Goal: Task Accomplishment & Management: Manage account settings

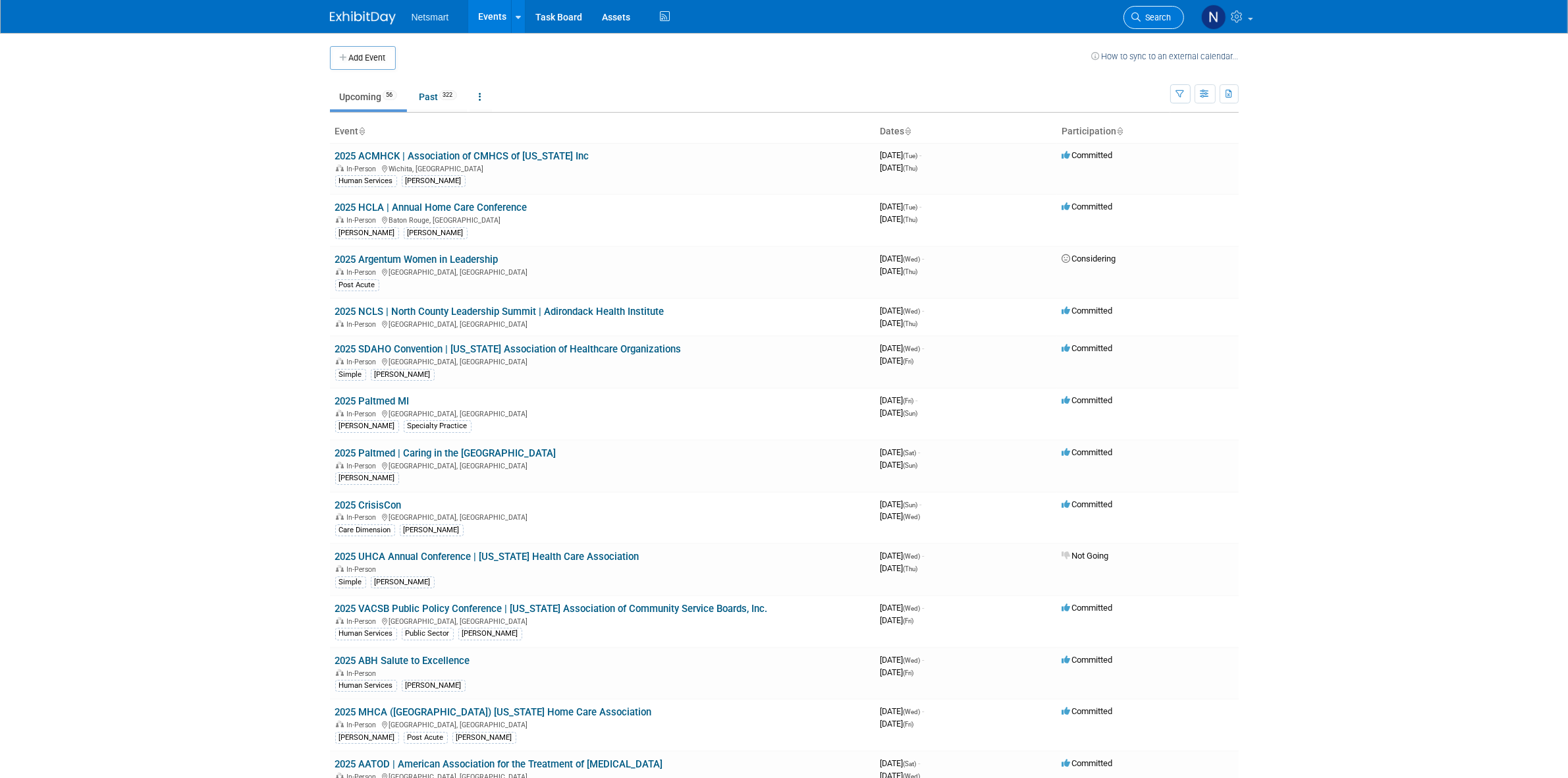
click at [1135, 20] on icon at bounding box center [1137, 17] width 9 height 9
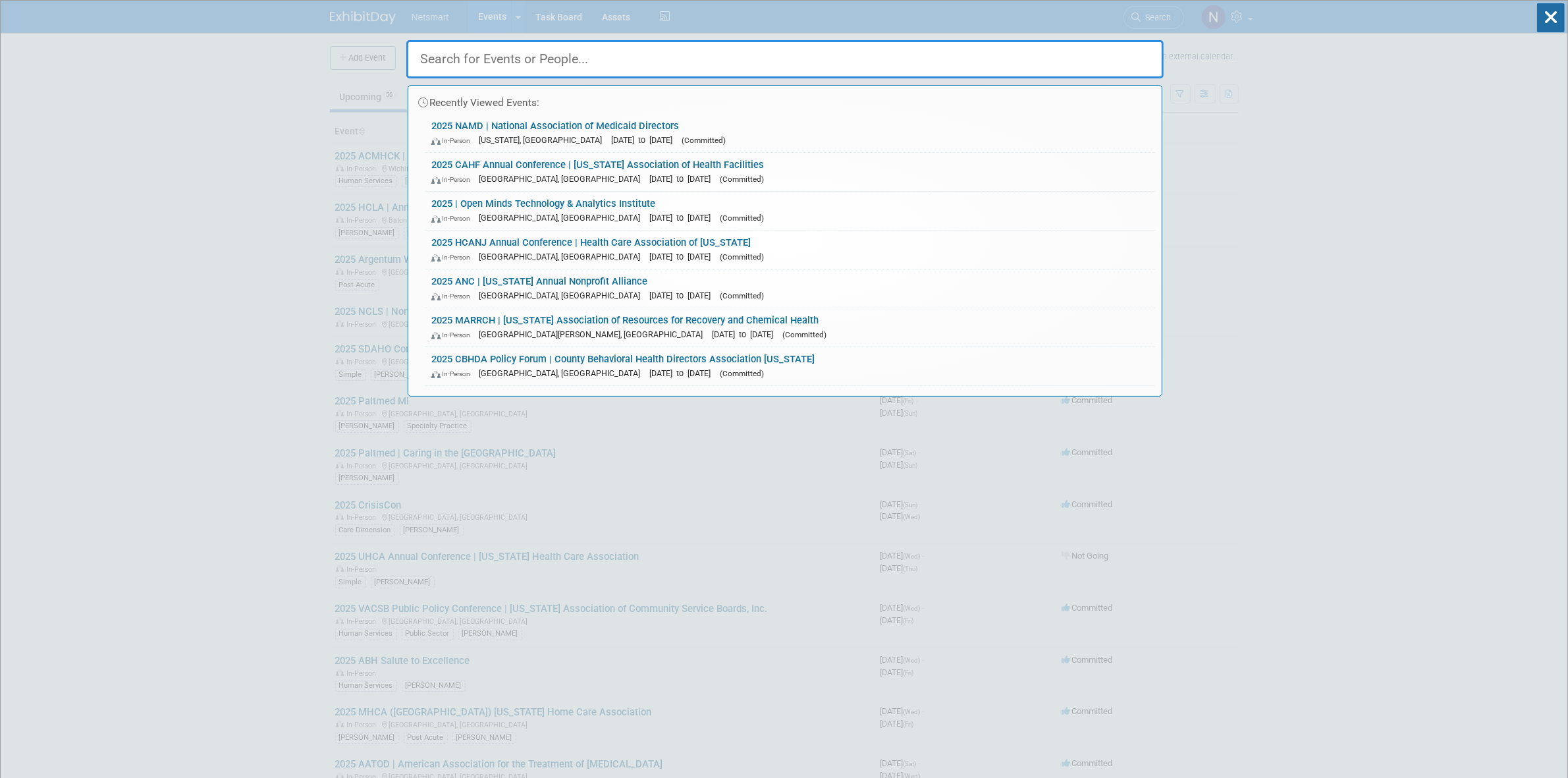
click at [679, 51] on input "text" at bounding box center [784, 59] width 757 height 39
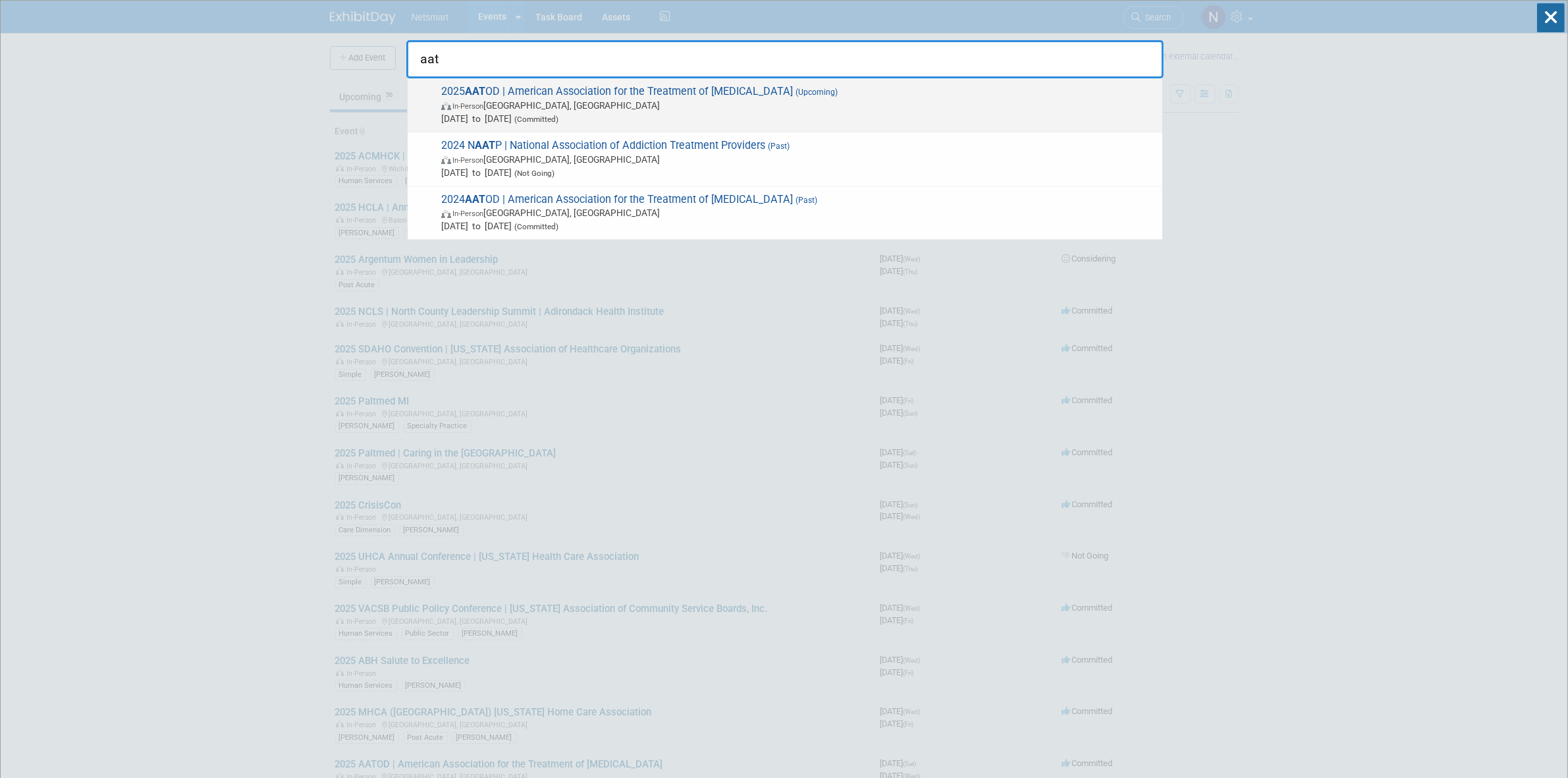
type input "aat"
click at [485, 91] on strong "AAT" at bounding box center [475, 92] width 21 height 13
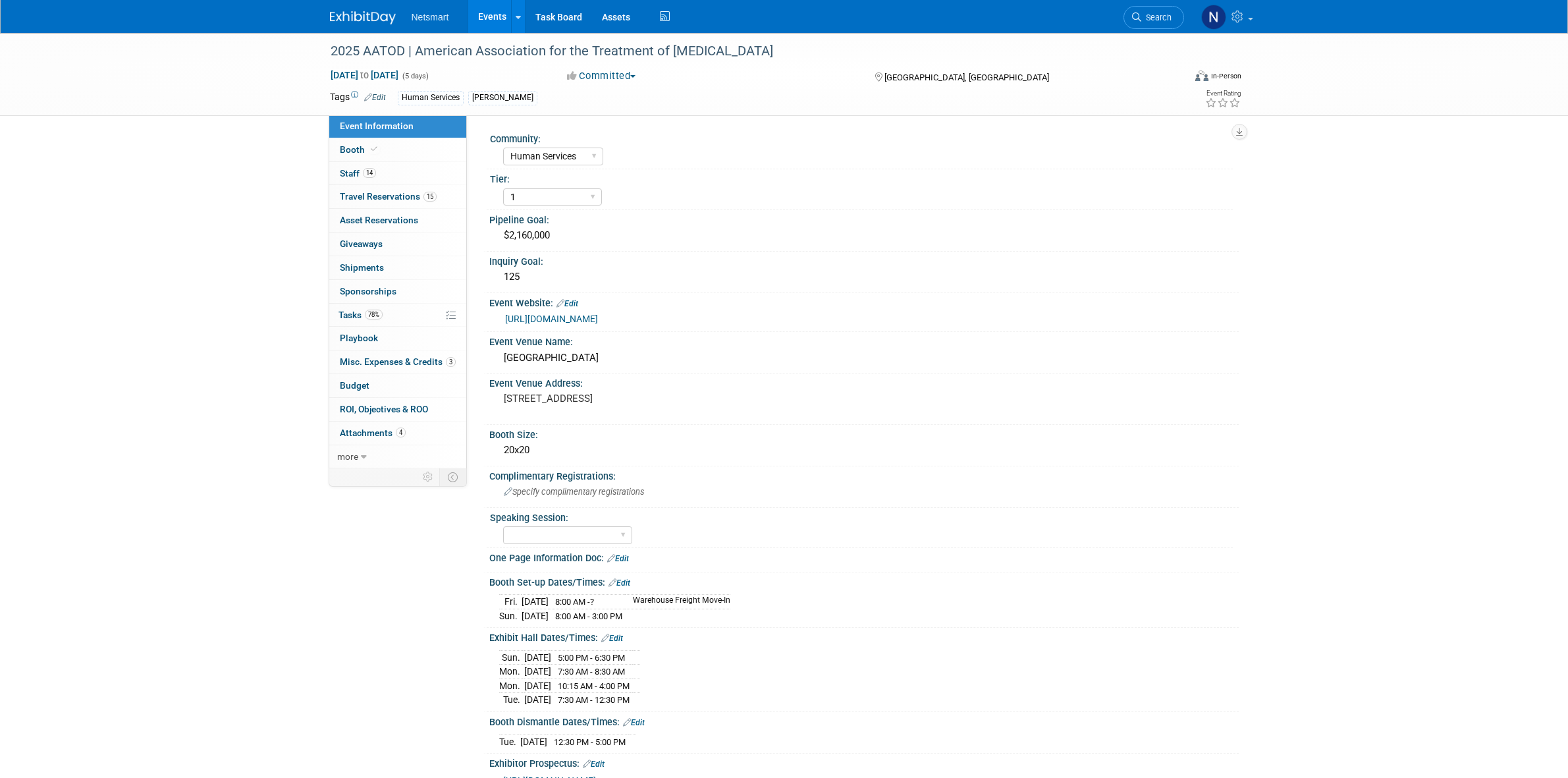
select select "Human Services"
select select "1"
click at [386, 166] on link "14 Staff 14" at bounding box center [398, 173] width 137 height 23
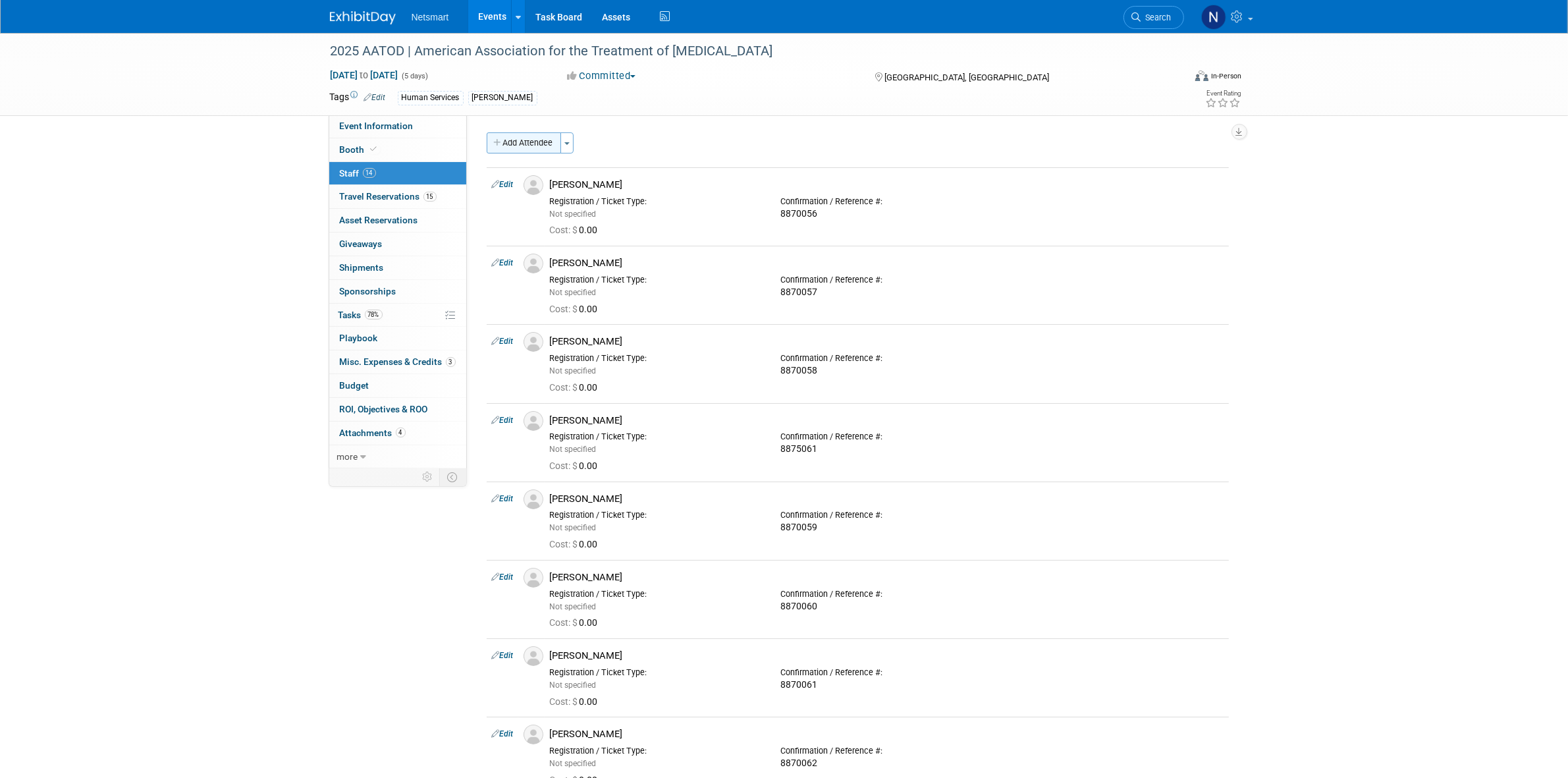
drag, startPoint x: 512, startPoint y: 139, endPoint x: 575, endPoint y: 184, distance: 77.4
click at [512, 139] on button "Add Attendee" at bounding box center [524, 142] width 75 height 21
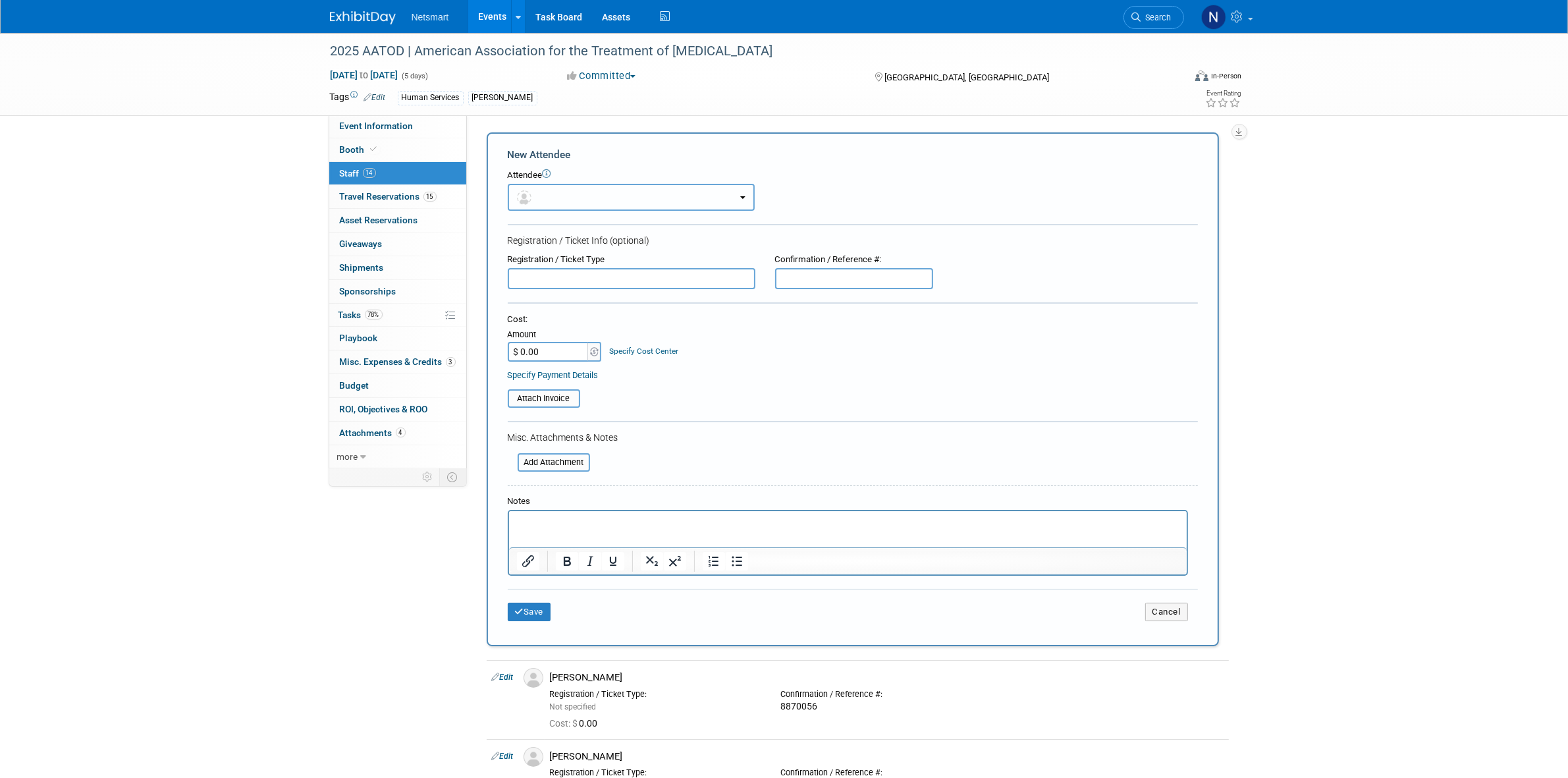
click at [581, 196] on button "button" at bounding box center [631, 198] width 247 height 27
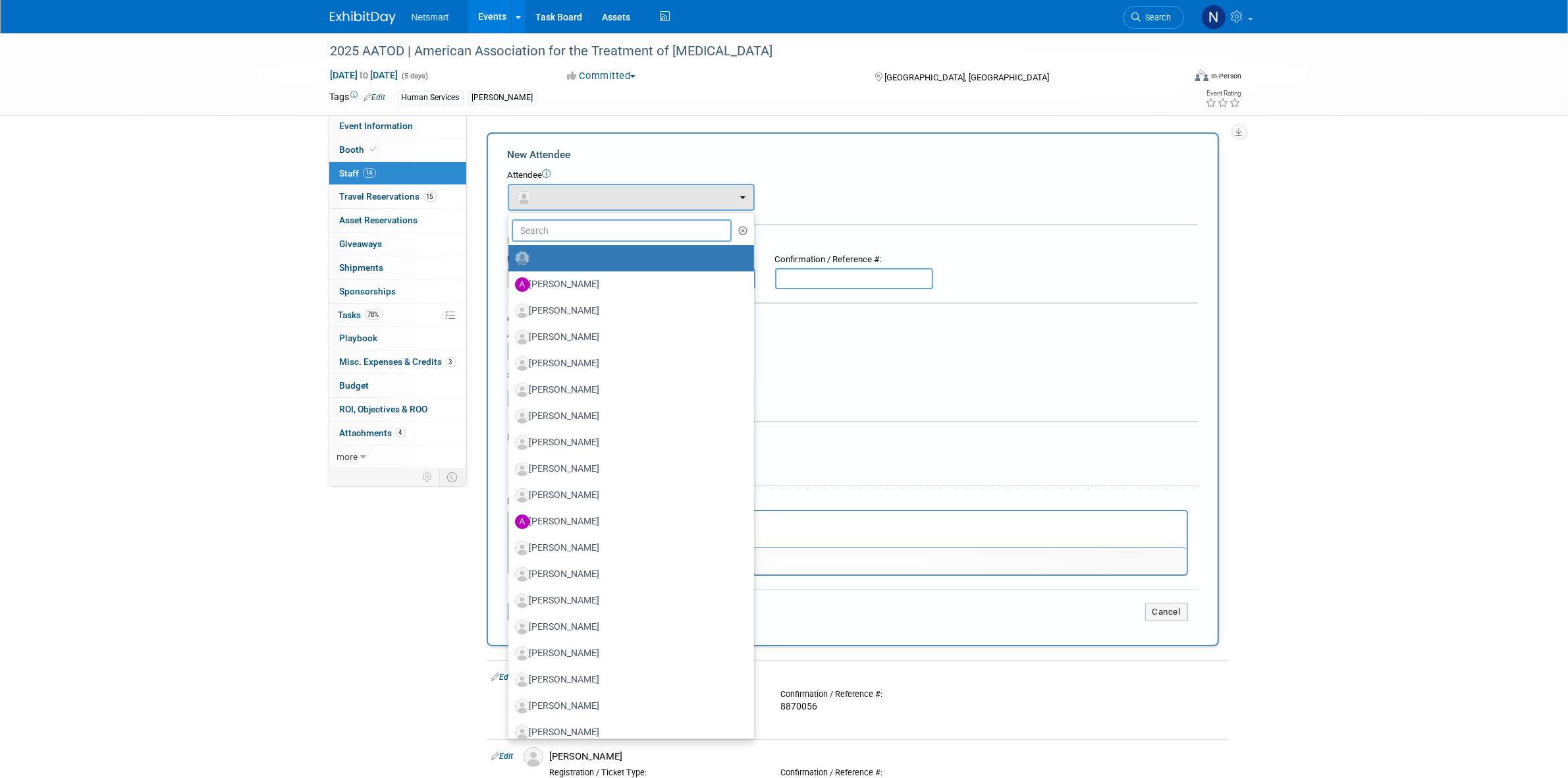
click at [562, 229] on input "text" at bounding box center [623, 230] width 221 height 22
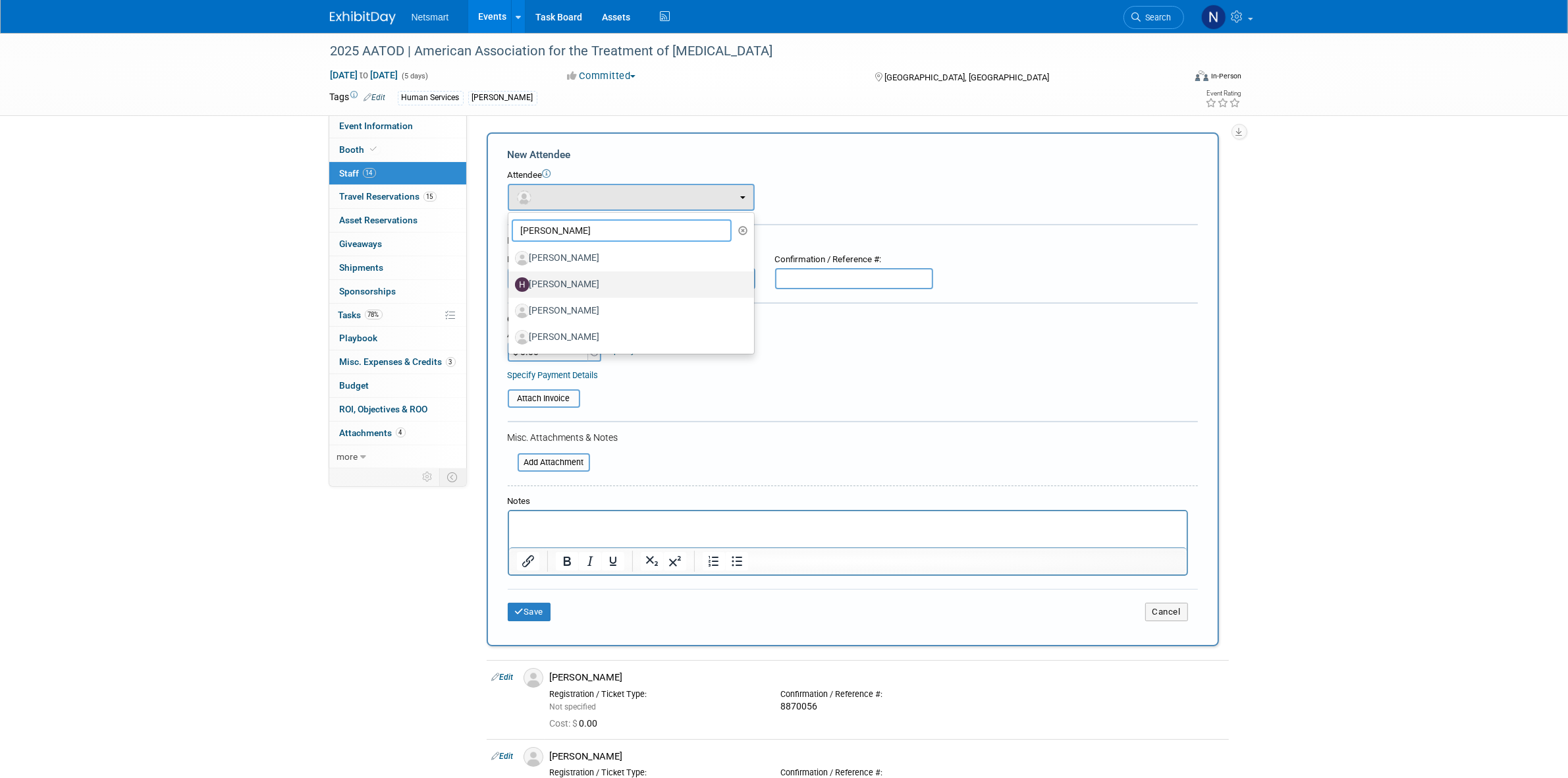
type input "hann"
click at [575, 284] on label "Hannah Norsworthy" at bounding box center [627, 284] width 226 height 21
click at [510, 284] on input "Hannah Norsworthy" at bounding box center [507, 283] width 9 height 9
select select "e412e594-414a-4f33-acf2-e4bf42005c6a"
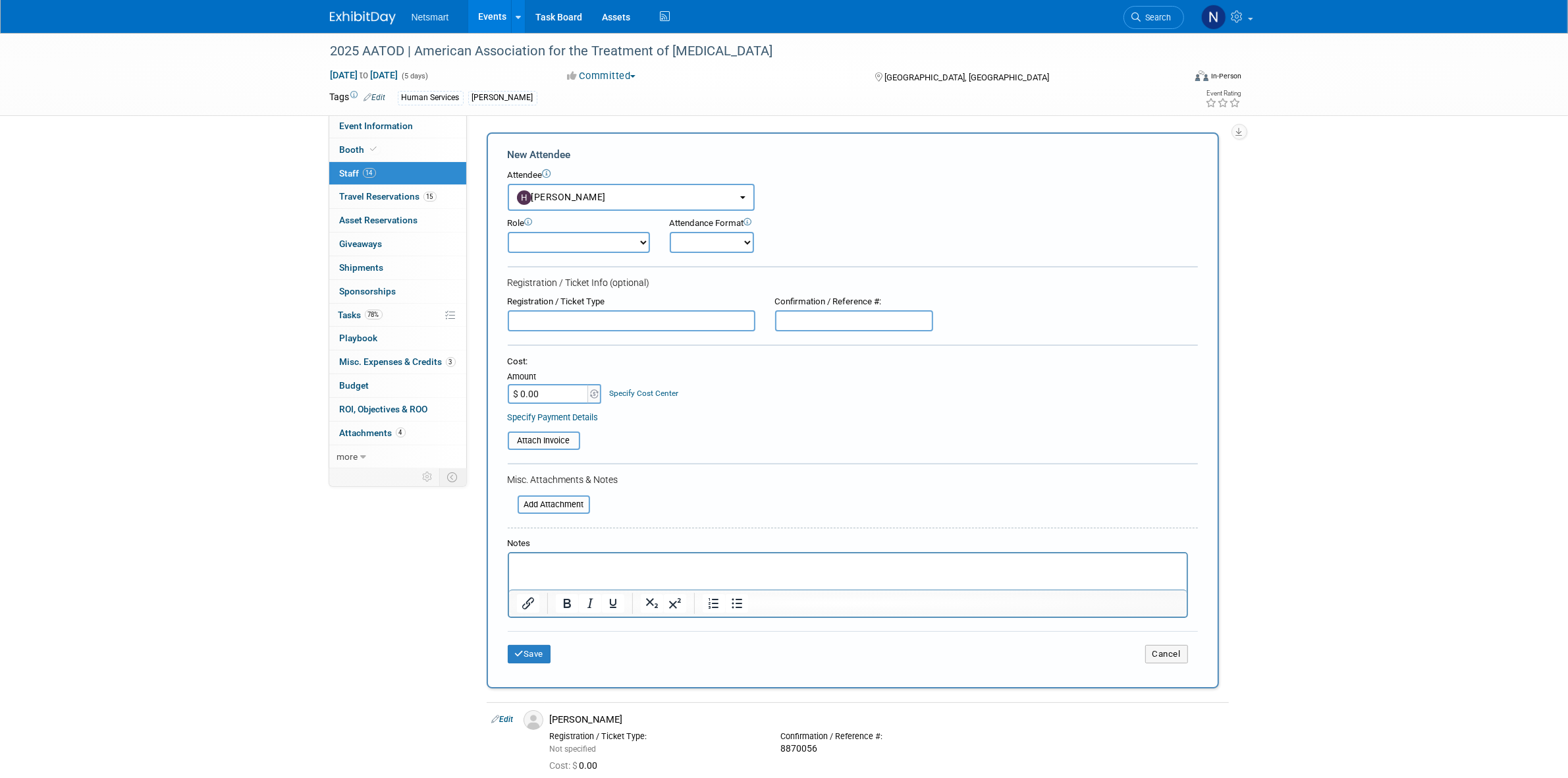
click at [806, 301] on div "Confirmation / Reference #:" at bounding box center [855, 302] width 158 height 13
click at [805, 314] on input "text" at bounding box center [855, 320] width 158 height 21
paste input "8875775"
type input "8875775"
drag, startPoint x: 524, startPoint y: 642, endPoint x: 531, endPoint y: 642, distance: 7.0
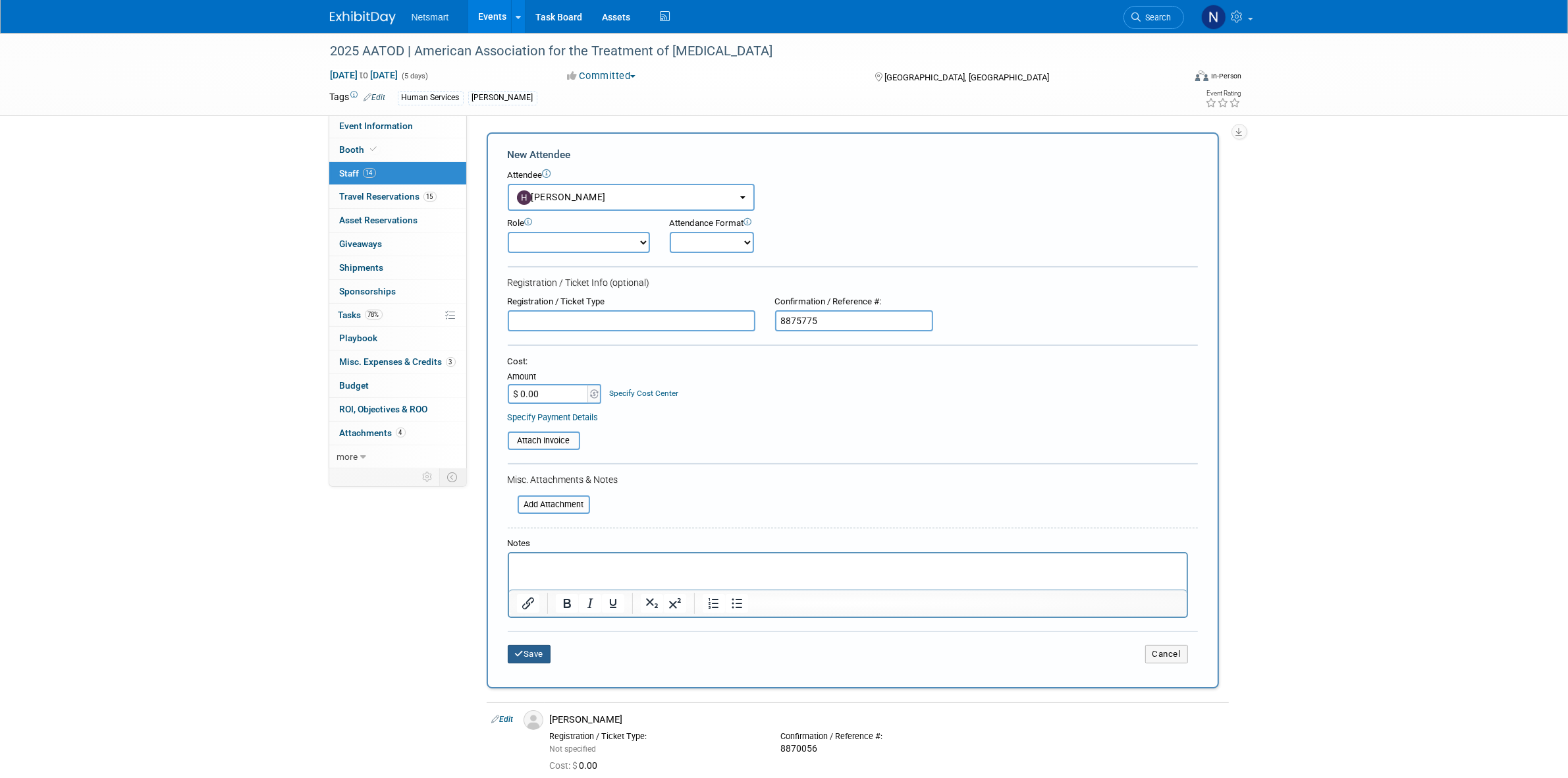
click at [522, 645] on button "Save" at bounding box center [529, 654] width 43 height 19
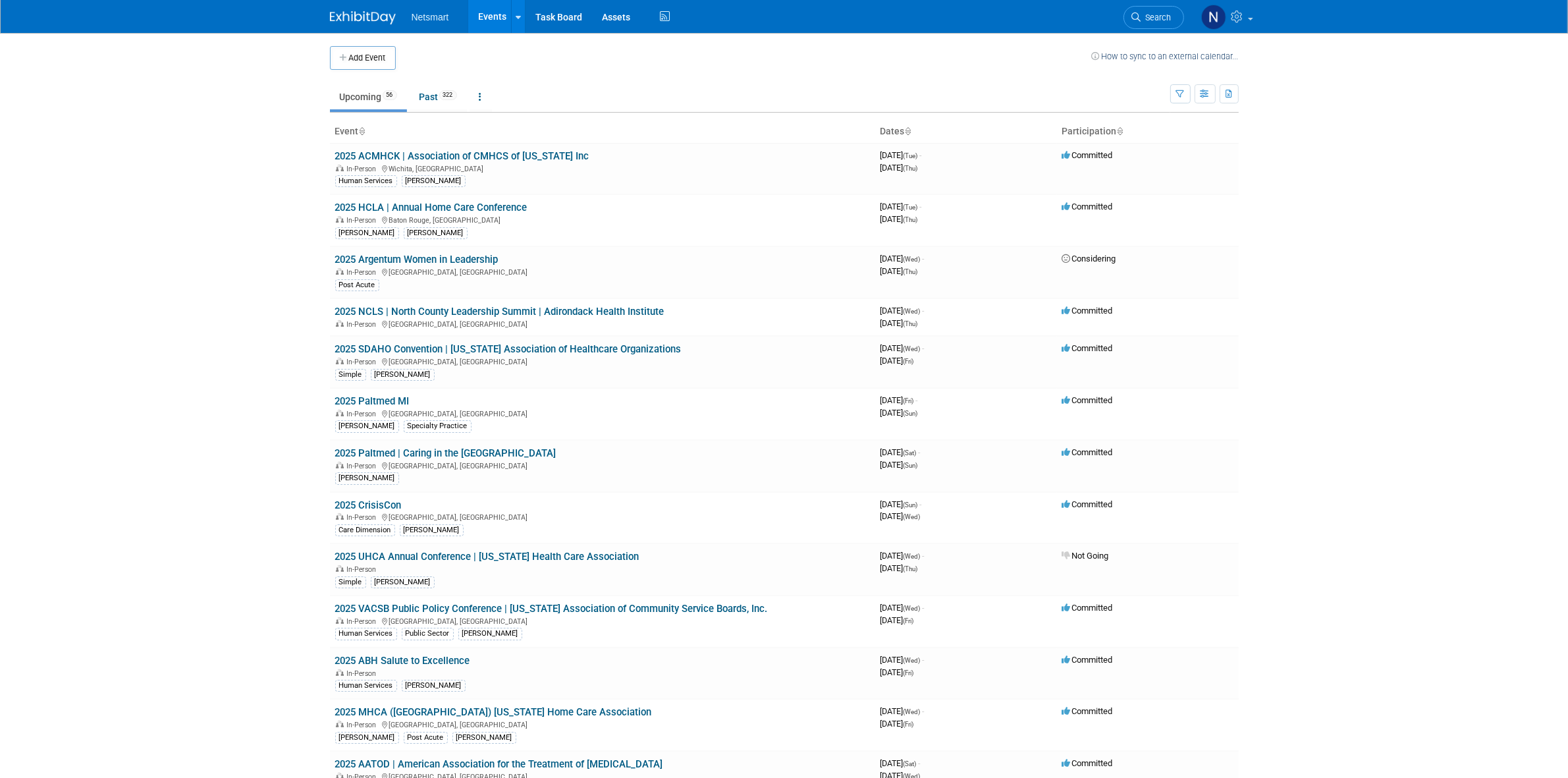
click at [1147, 21] on span "Search" at bounding box center [1156, 17] width 31 height 10
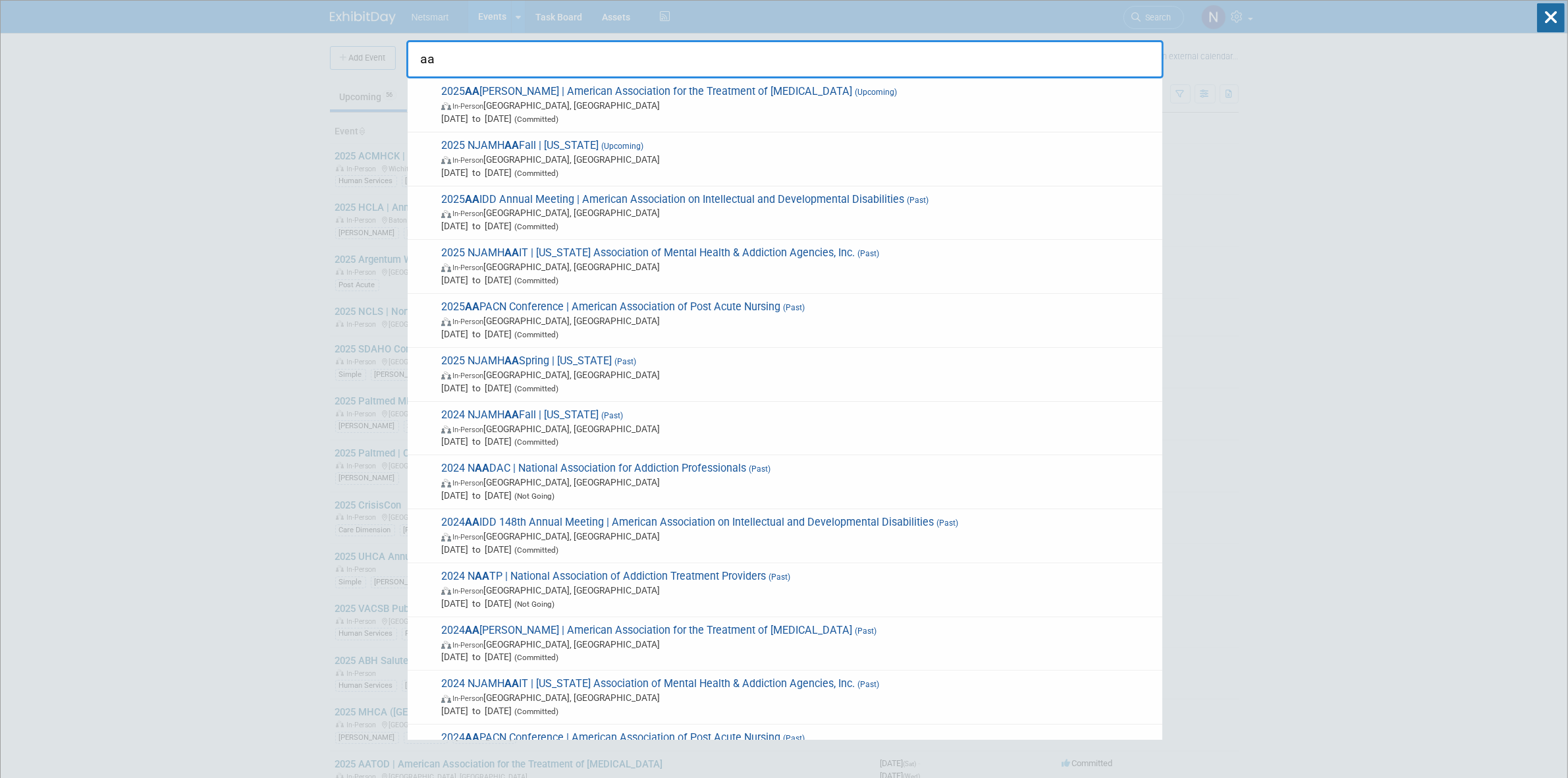
click at [475, 76] on input "aa" at bounding box center [784, 59] width 757 height 39
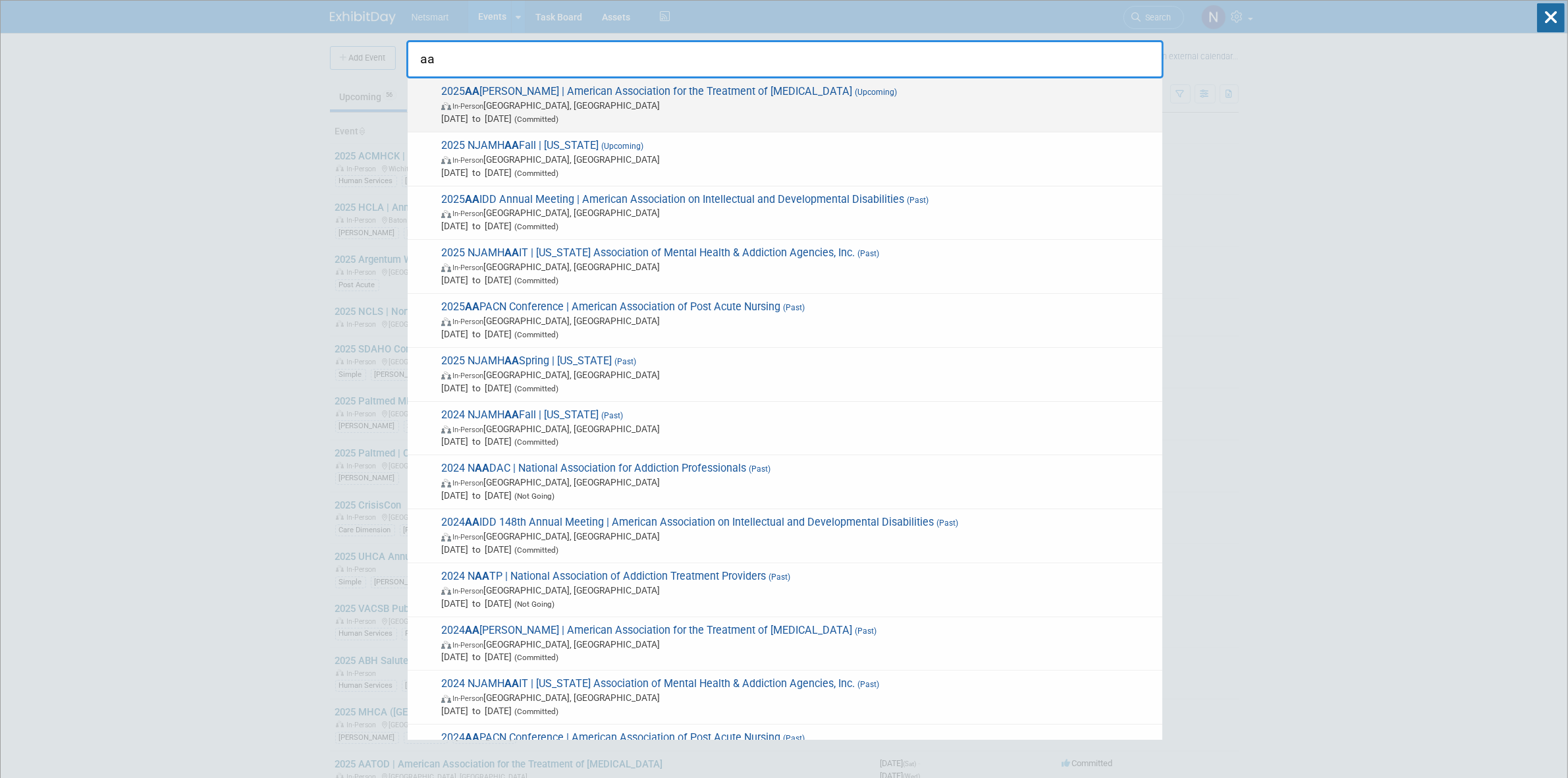
type input "aa"
click at [475, 102] on span "In-Person" at bounding box center [468, 107] width 31 height 9
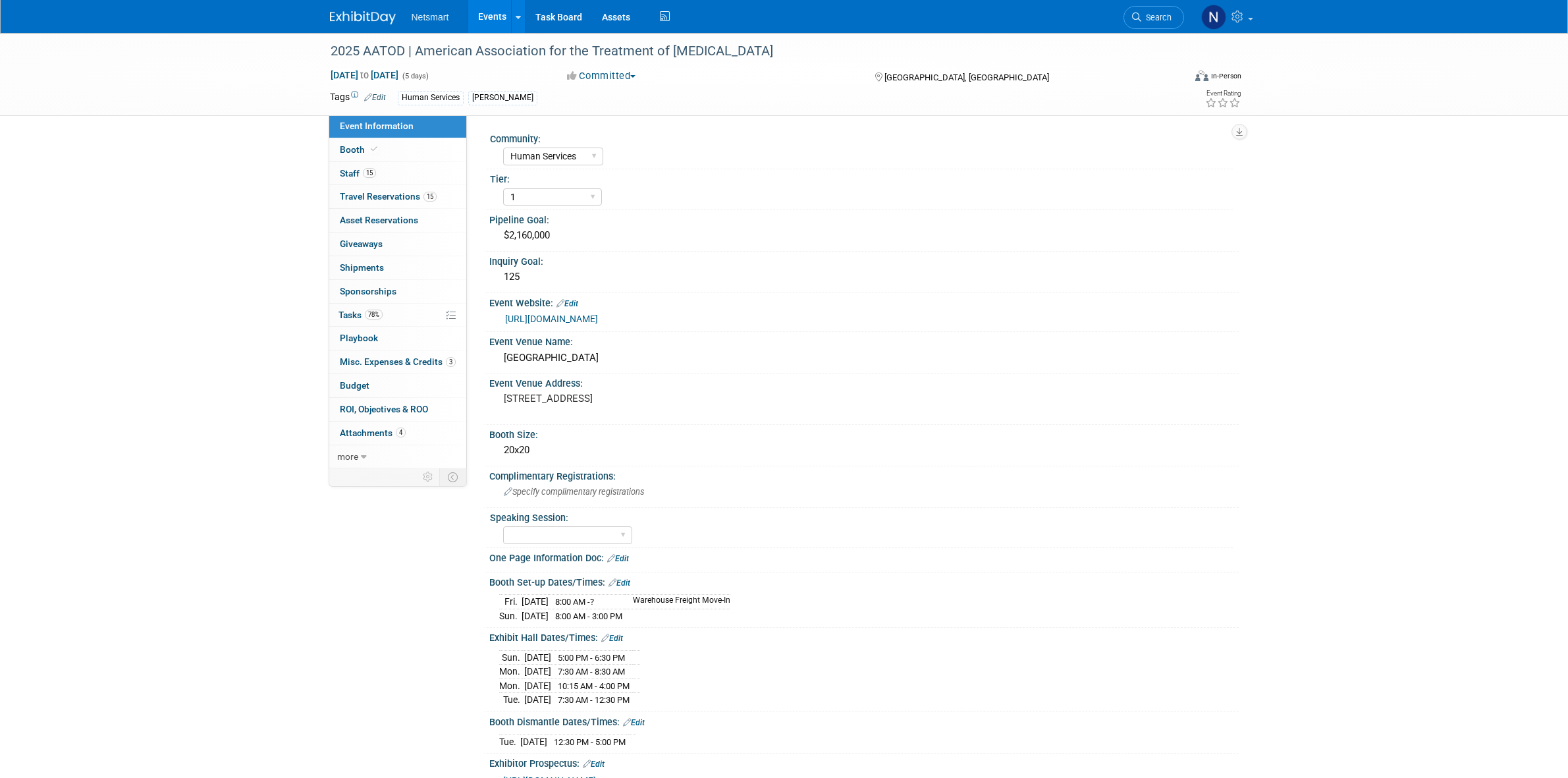
select select "Human Services"
select select "1"
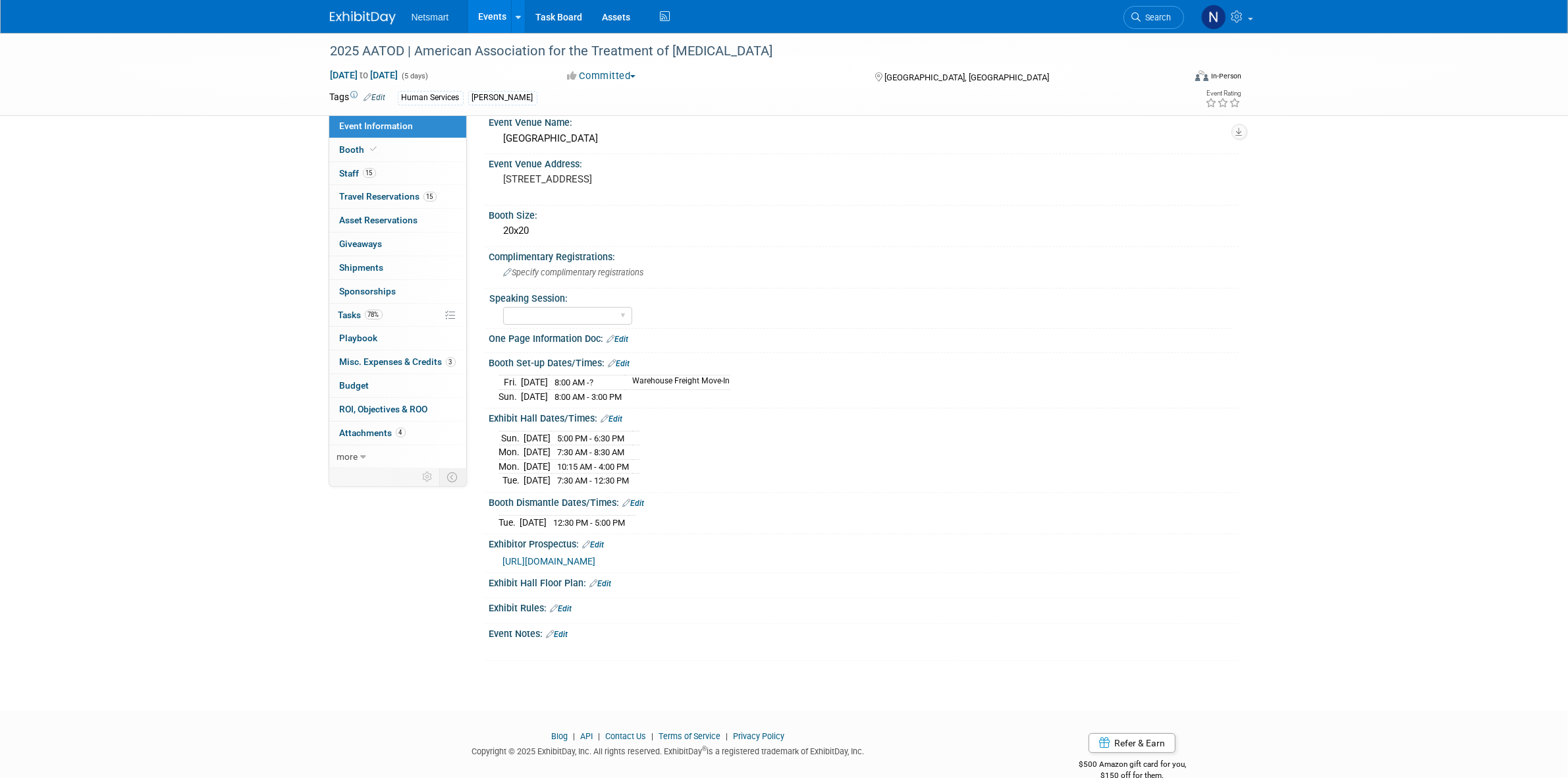
scroll to position [244, 0]
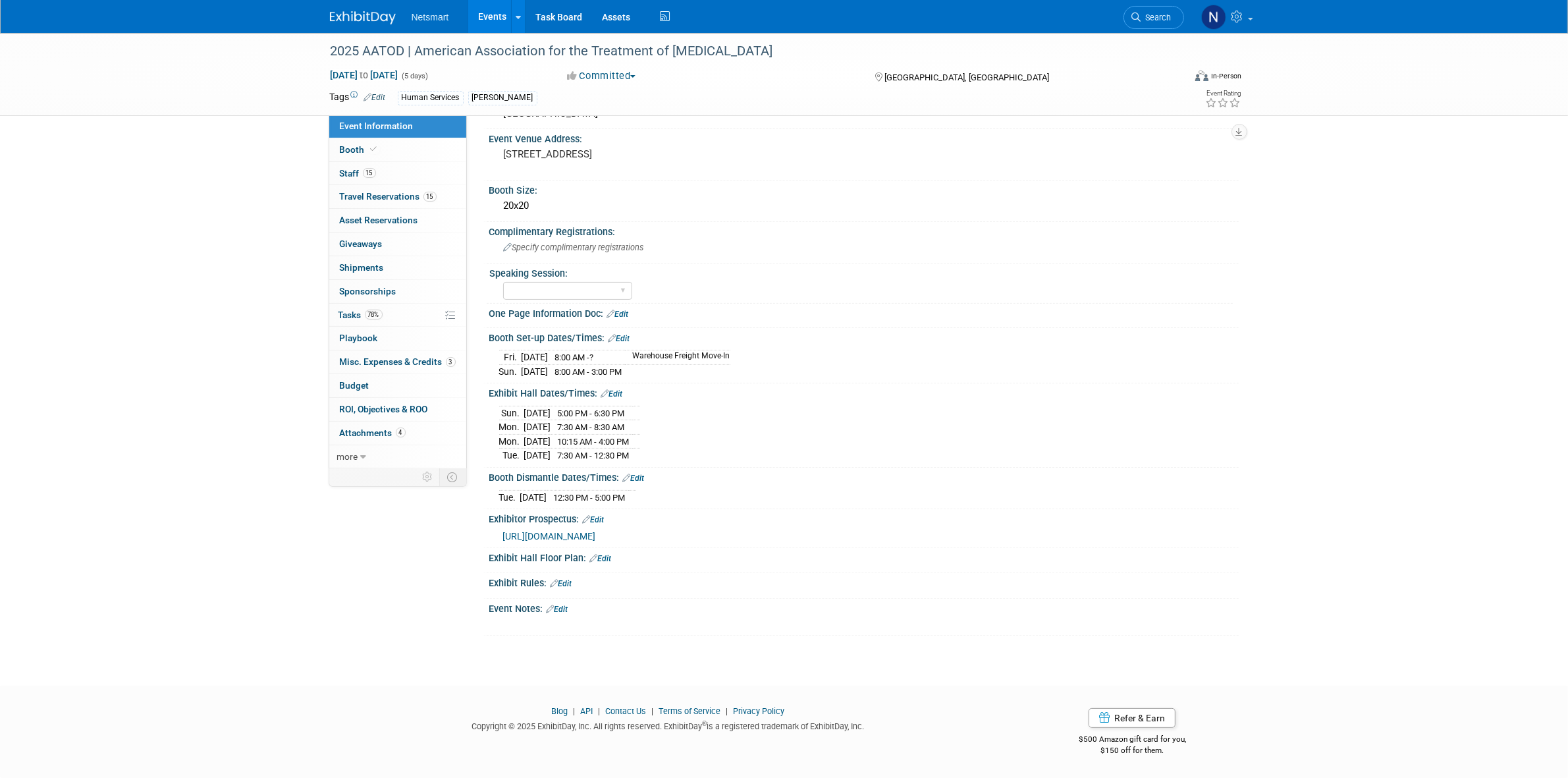
click at [563, 606] on link "Edit" at bounding box center [557, 609] width 22 height 9
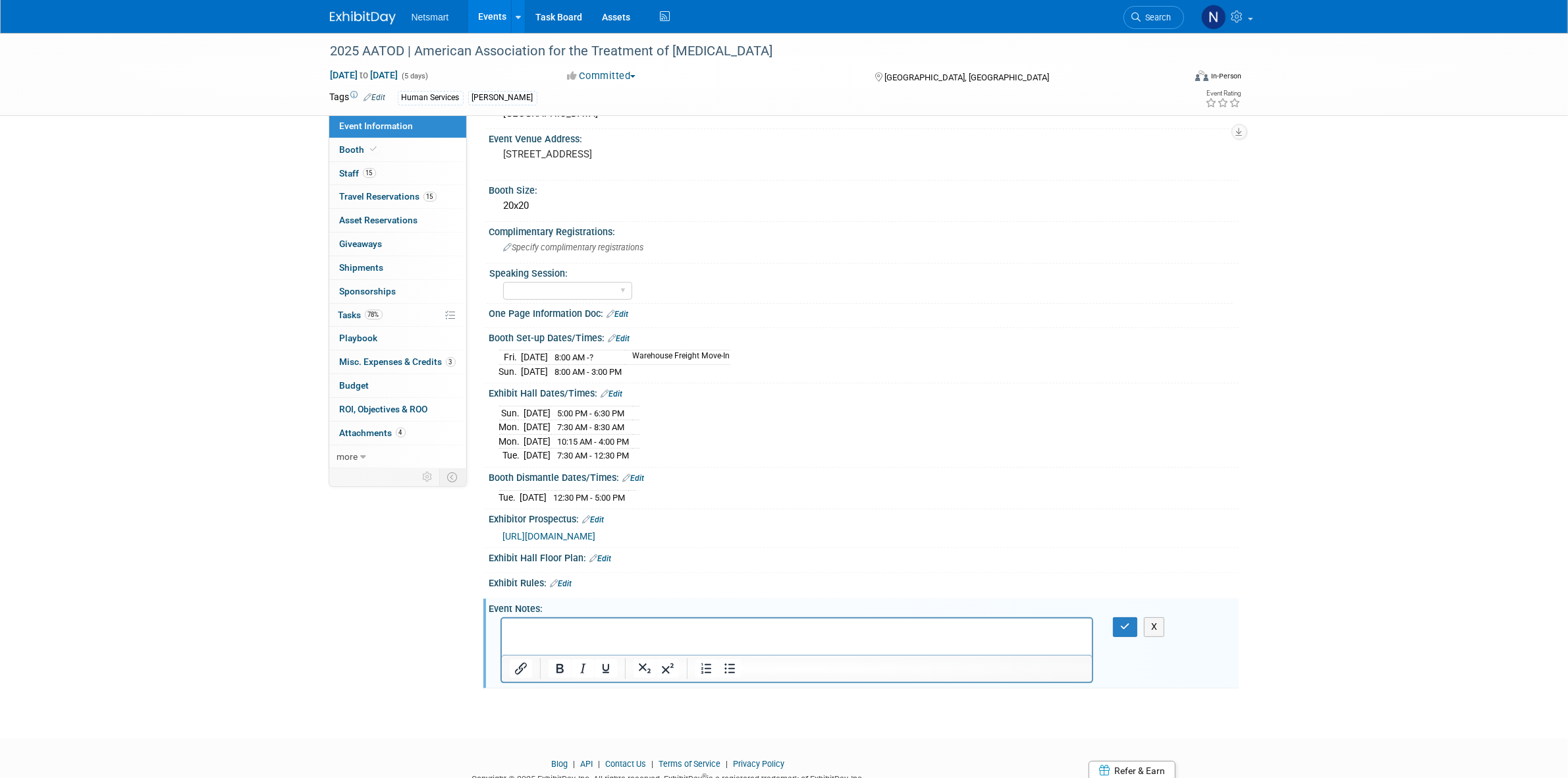
click at [571, 637] on html at bounding box center [797, 627] width 591 height 19
click at [793, 632] on p "Competitors:" at bounding box center [797, 630] width 576 height 13
click at [1137, 623] on button "button" at bounding box center [1125, 626] width 24 height 19
